Goal: Find specific page/section: Find specific page/section

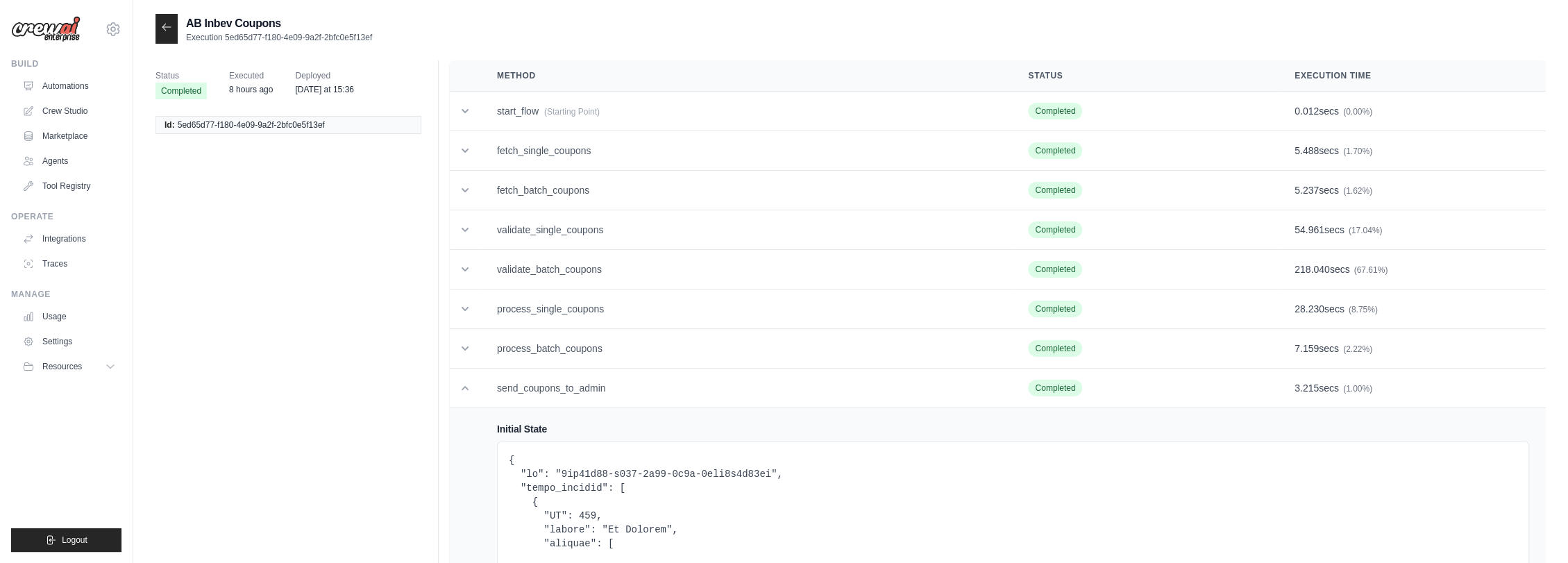
click at [589, 378] on td "send_coupons_to_admin" at bounding box center [746, 388] width 531 height 39
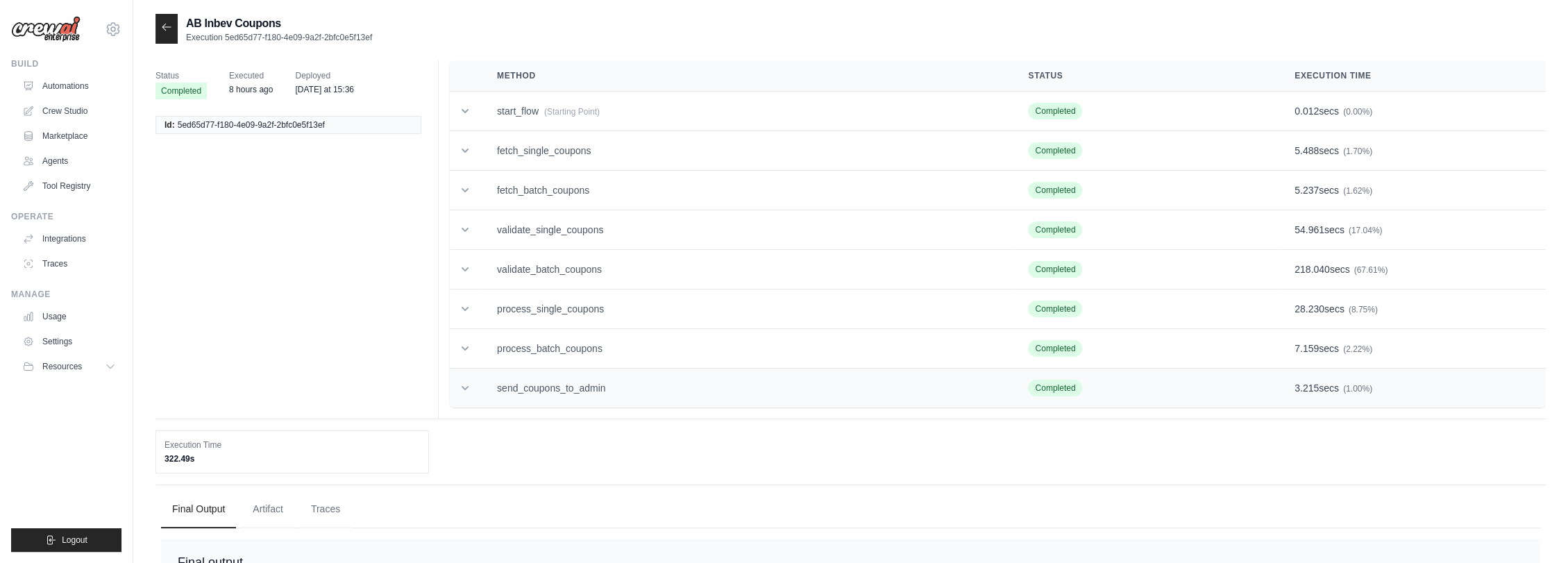
click at [590, 377] on td "send_coupons_to_admin" at bounding box center [746, 388] width 531 height 39
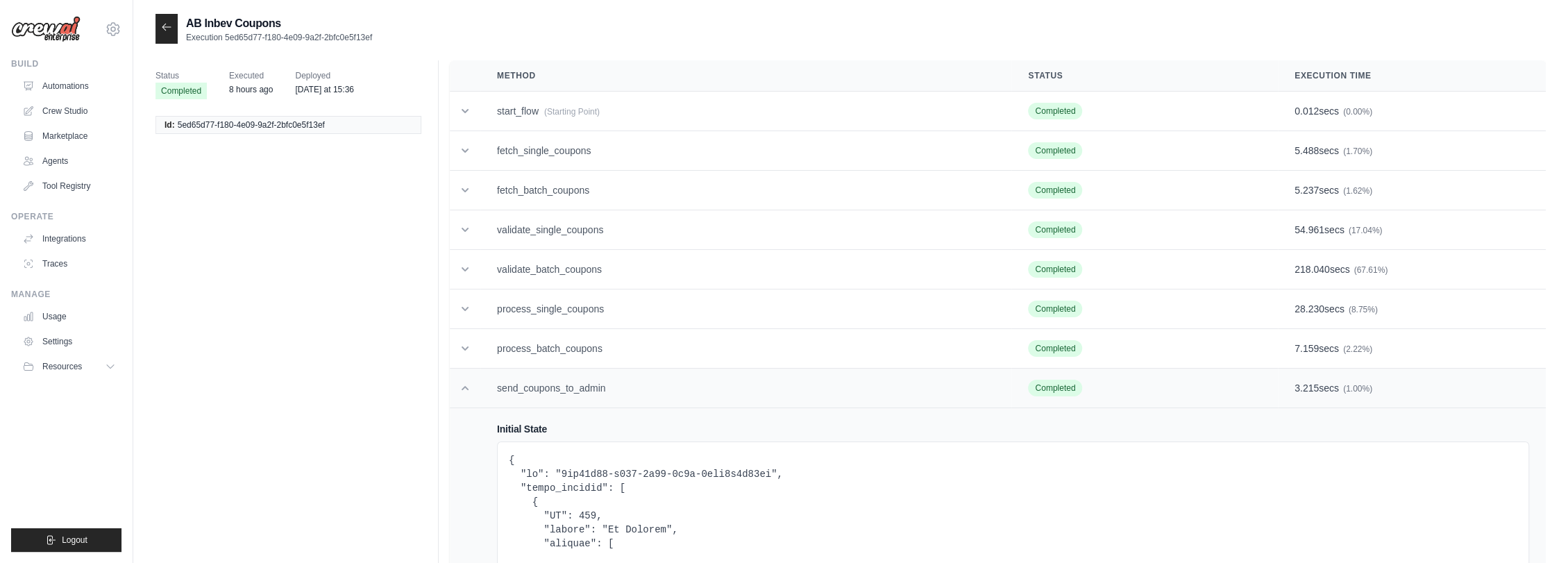
click at [627, 378] on td "send_coupons_to_admin" at bounding box center [746, 388] width 531 height 39
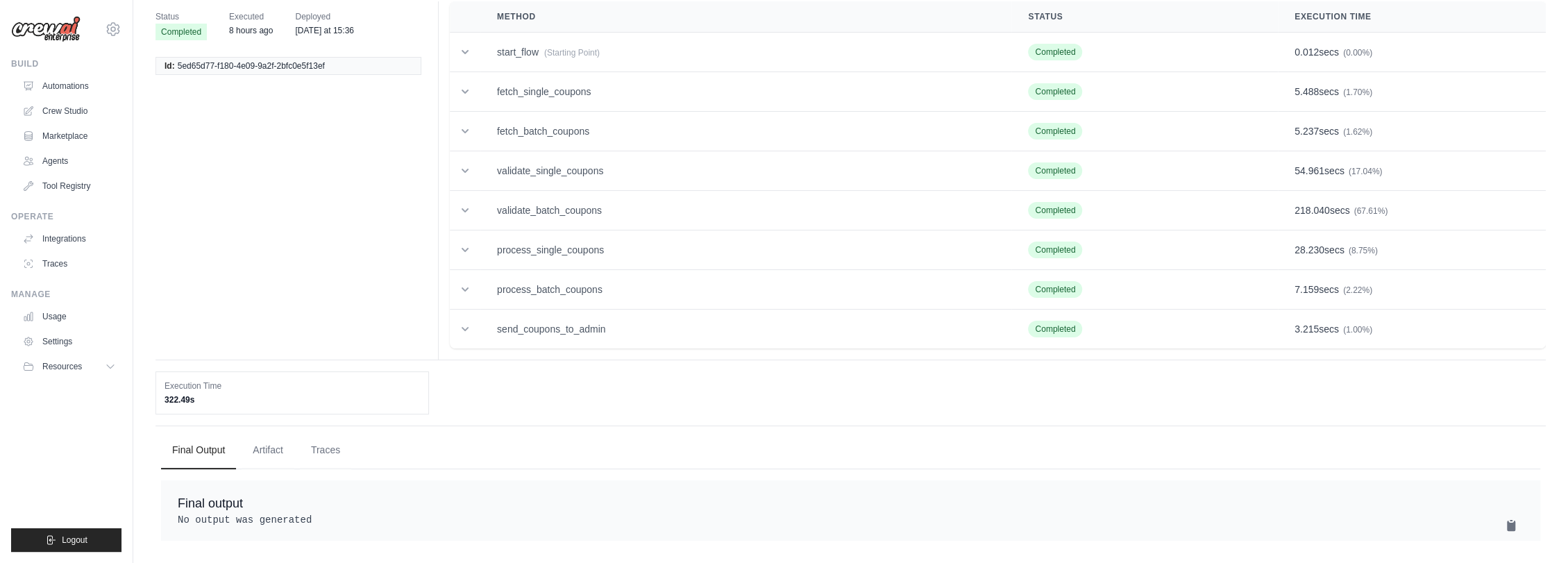
scroll to position [73, 0]
click at [666, 314] on td "send_coupons_to_admin" at bounding box center [746, 329] width 531 height 39
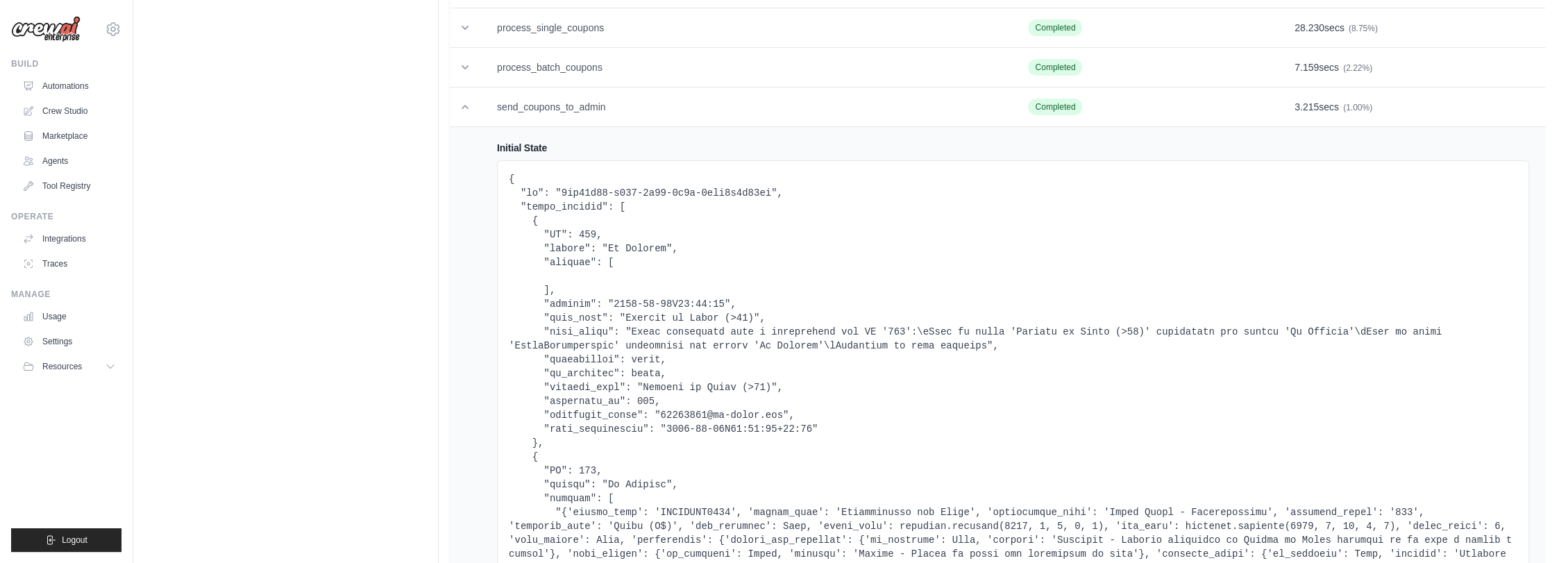
scroll to position [0, 0]
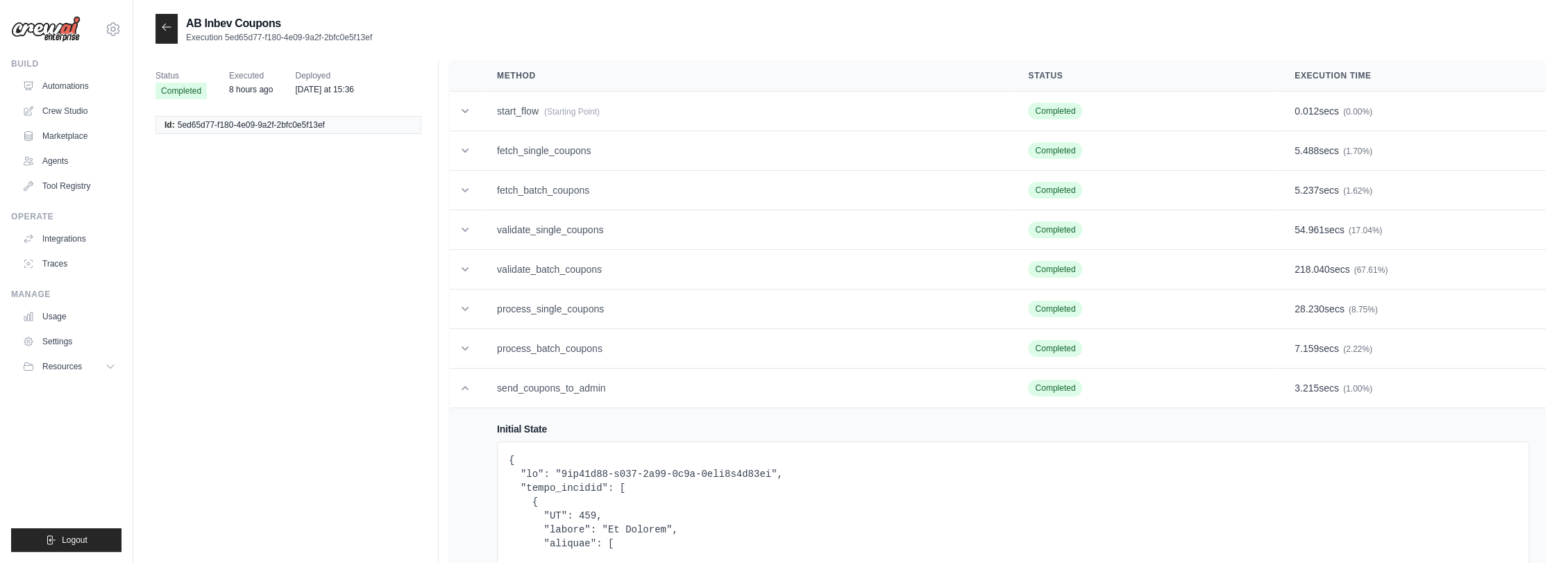
click at [167, 27] on icon at bounding box center [166, 27] width 9 height 7
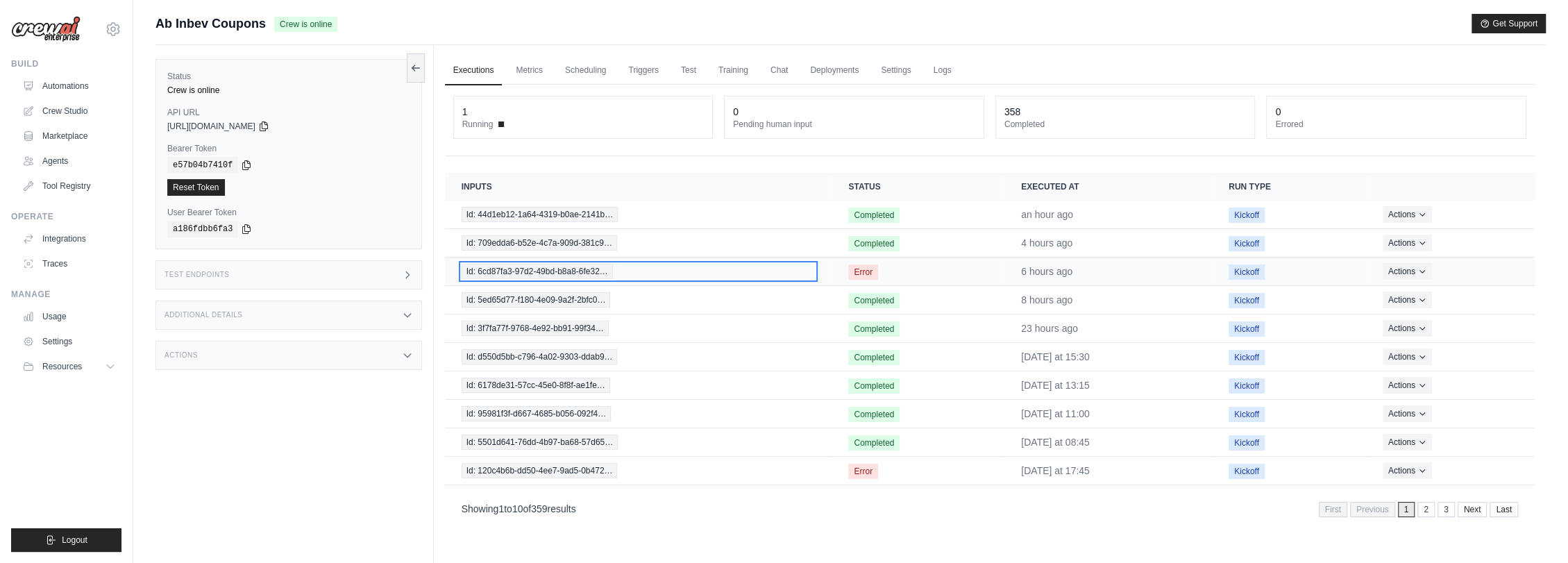
click at [579, 268] on span "Id: 6cd87fa3-97d2-49bd-b8a8-6fe32…" at bounding box center [537, 271] width 151 height 15
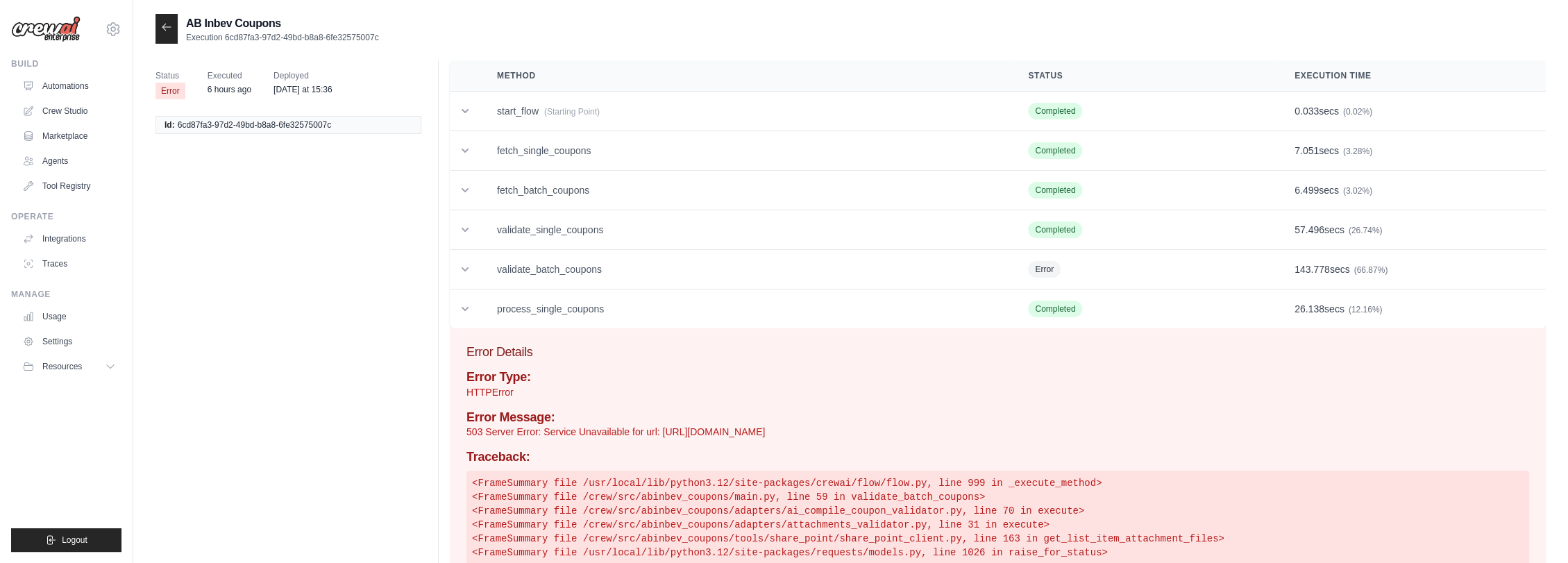
click at [163, 31] on icon at bounding box center [166, 28] width 11 height 11
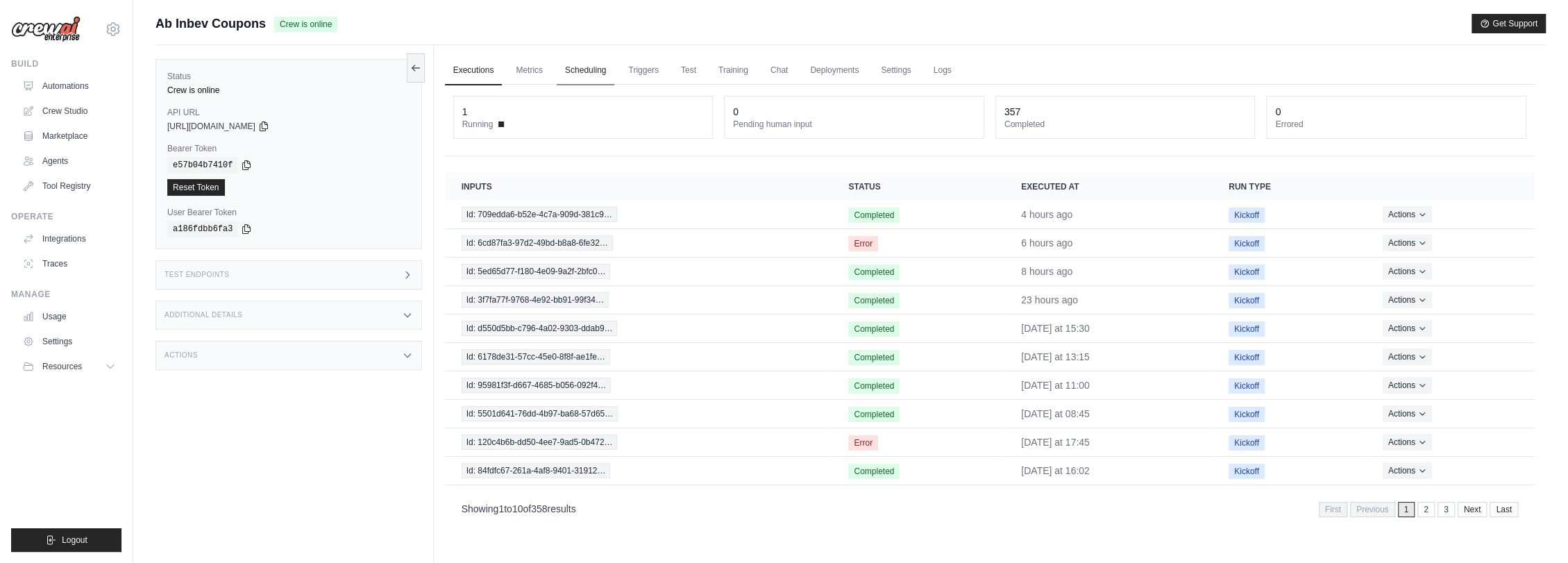
click at [601, 71] on link "Scheduling" at bounding box center [585, 71] width 57 height 30
